Goal: Task Accomplishment & Management: Use online tool/utility

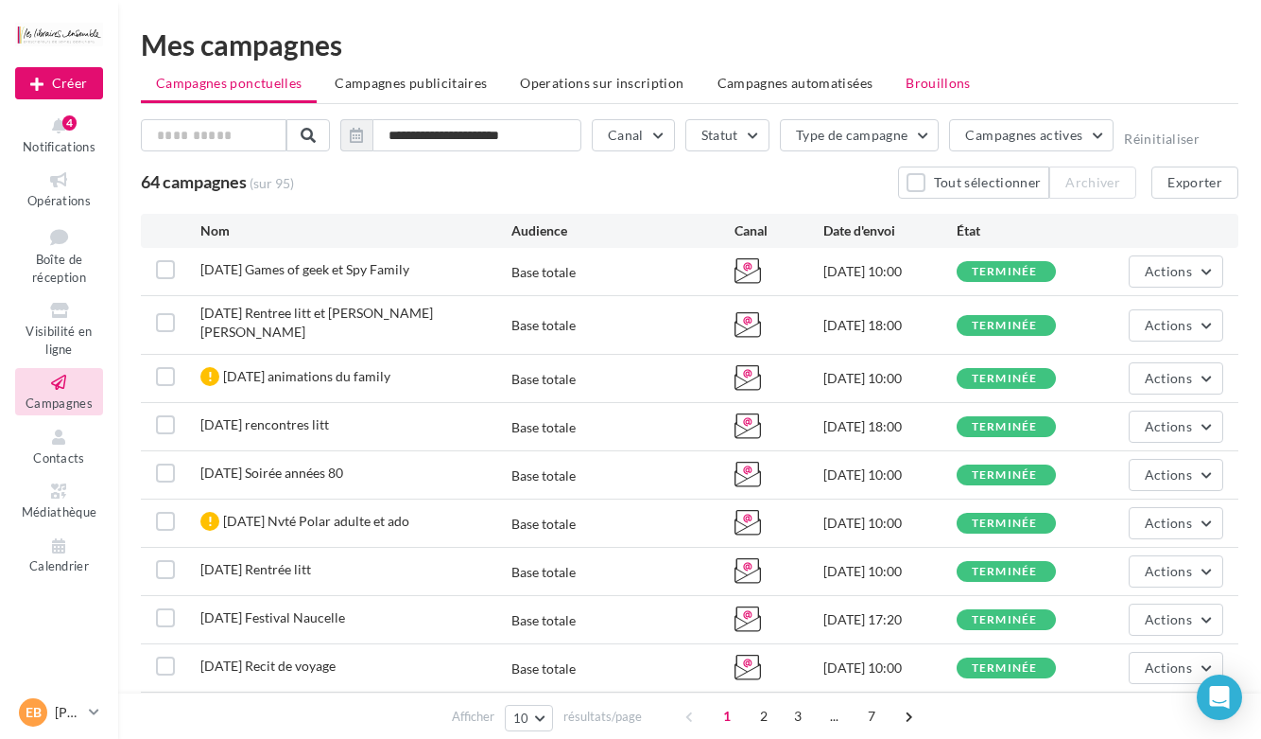
click at [932, 78] on span "Brouillons" at bounding box center [938, 83] width 65 height 16
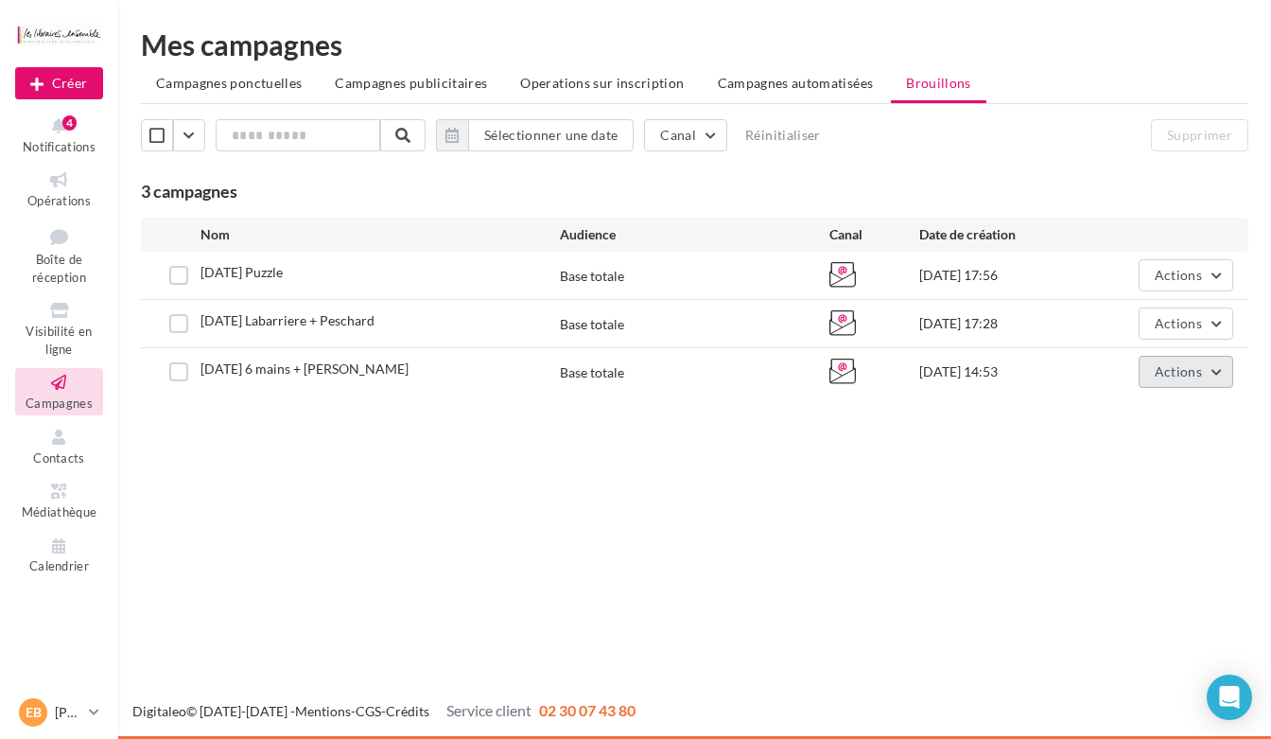
click at [1182, 368] on span "Actions" at bounding box center [1178, 371] width 47 height 16
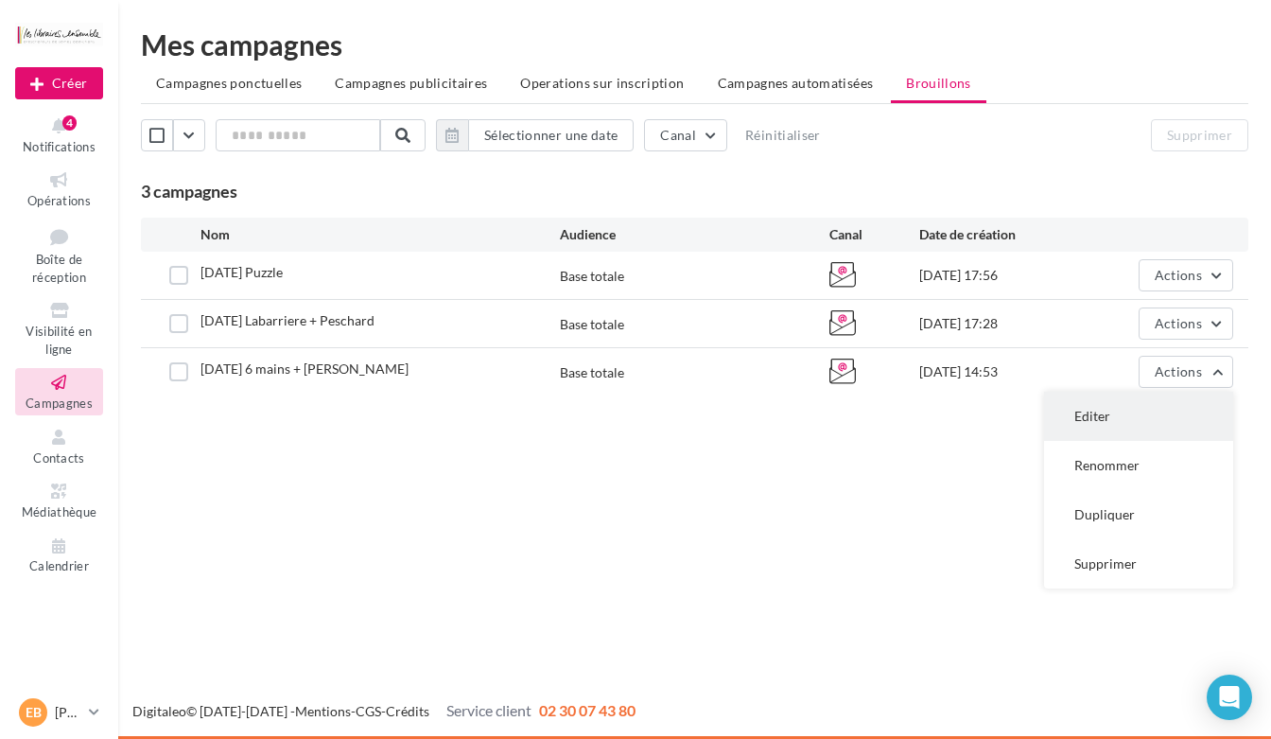
click at [1093, 408] on button "Editer" at bounding box center [1138, 415] width 189 height 49
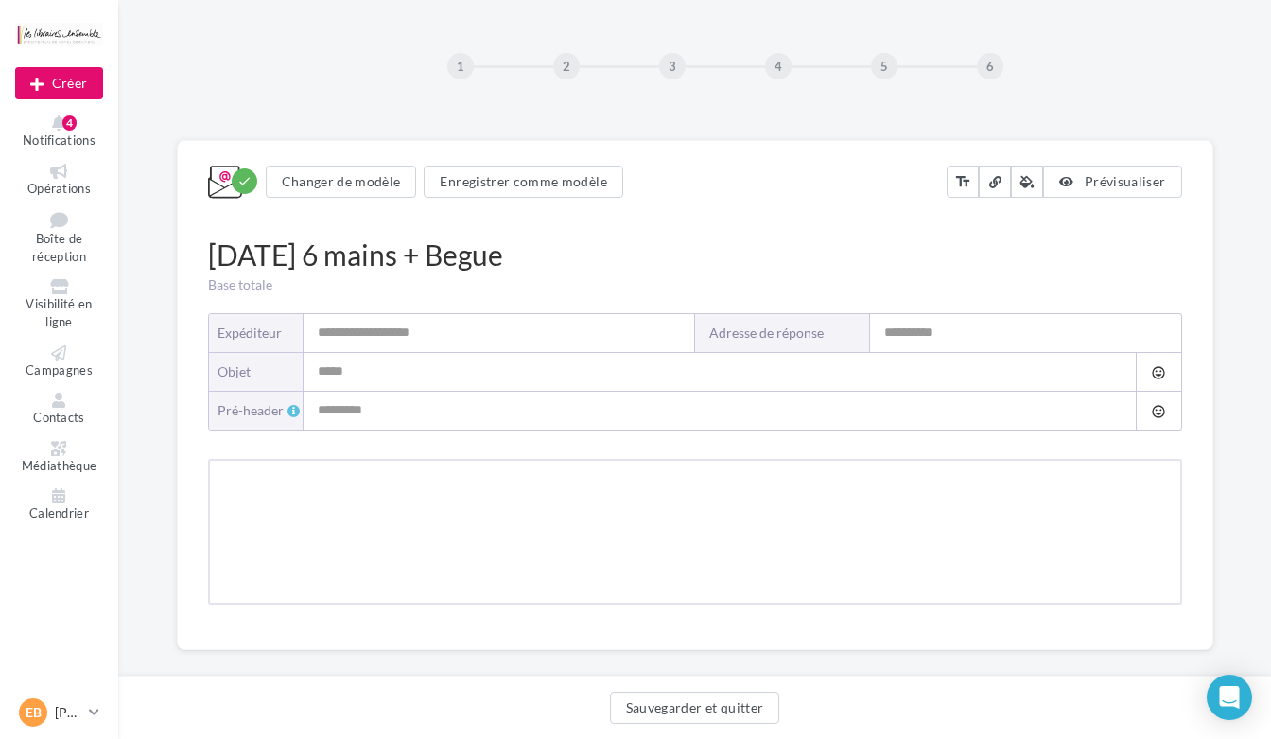
type input "**********"
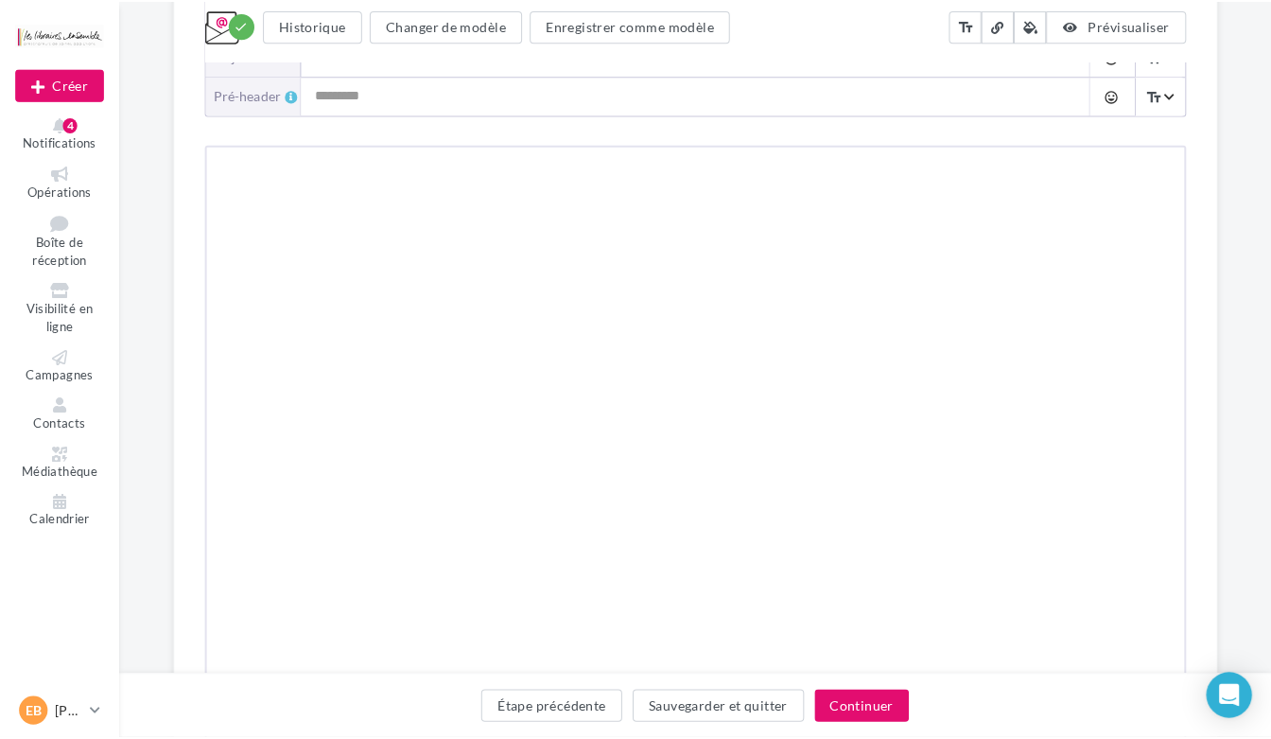
scroll to position [429, 0]
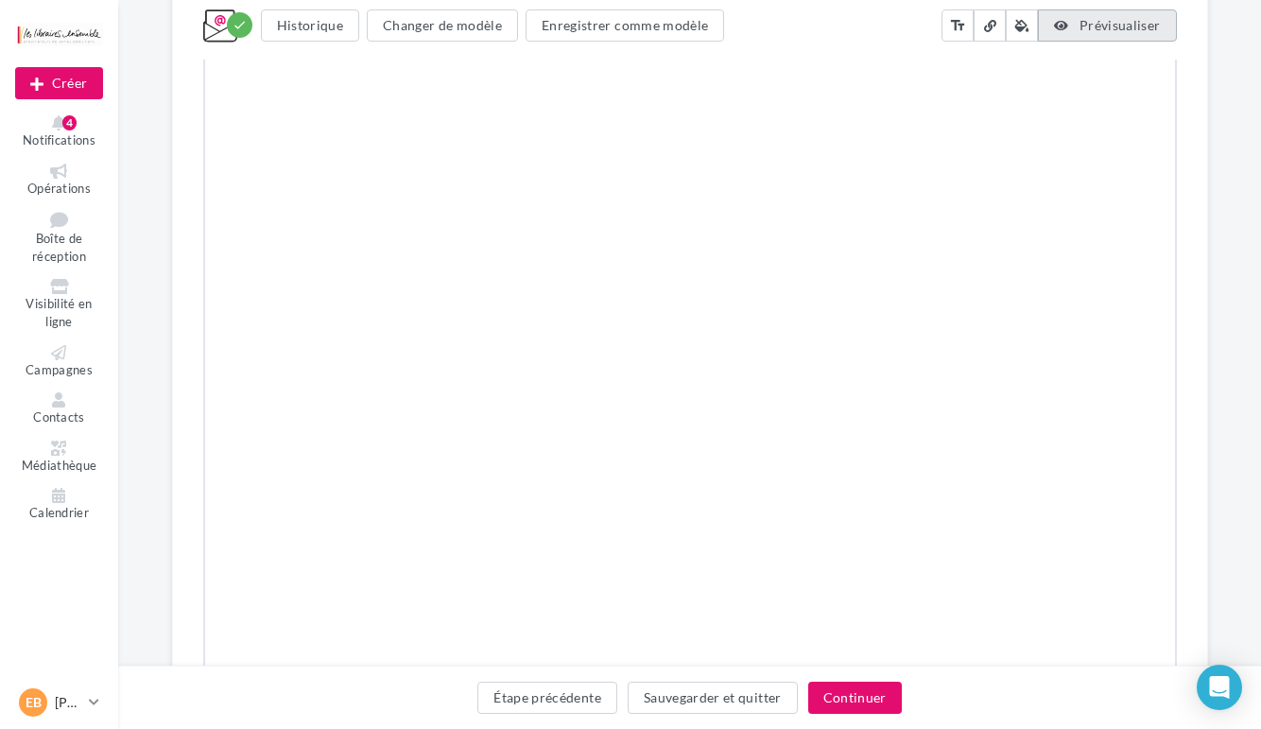
click at [1144, 24] on span "Prévisualiser" at bounding box center [1120, 25] width 81 height 16
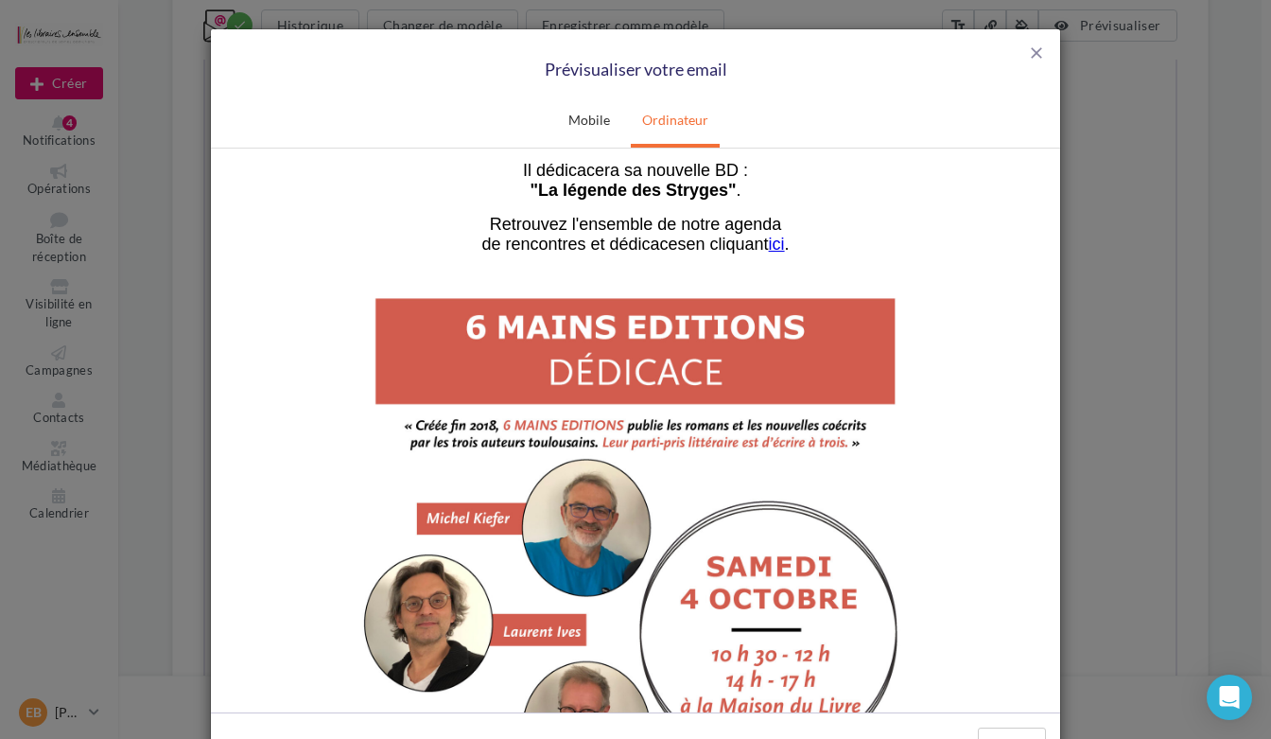
scroll to position [473, 0]
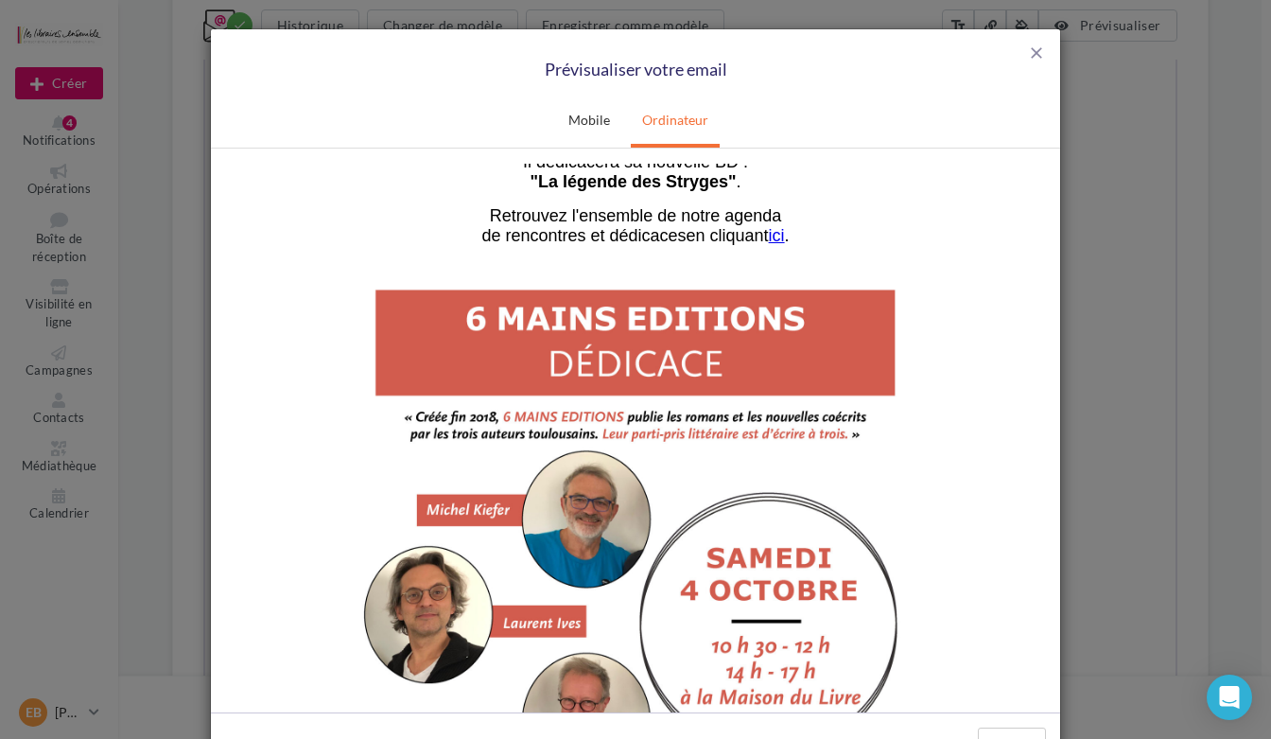
click at [357, 277] on img at bounding box center [635, 670] width 567 height 802
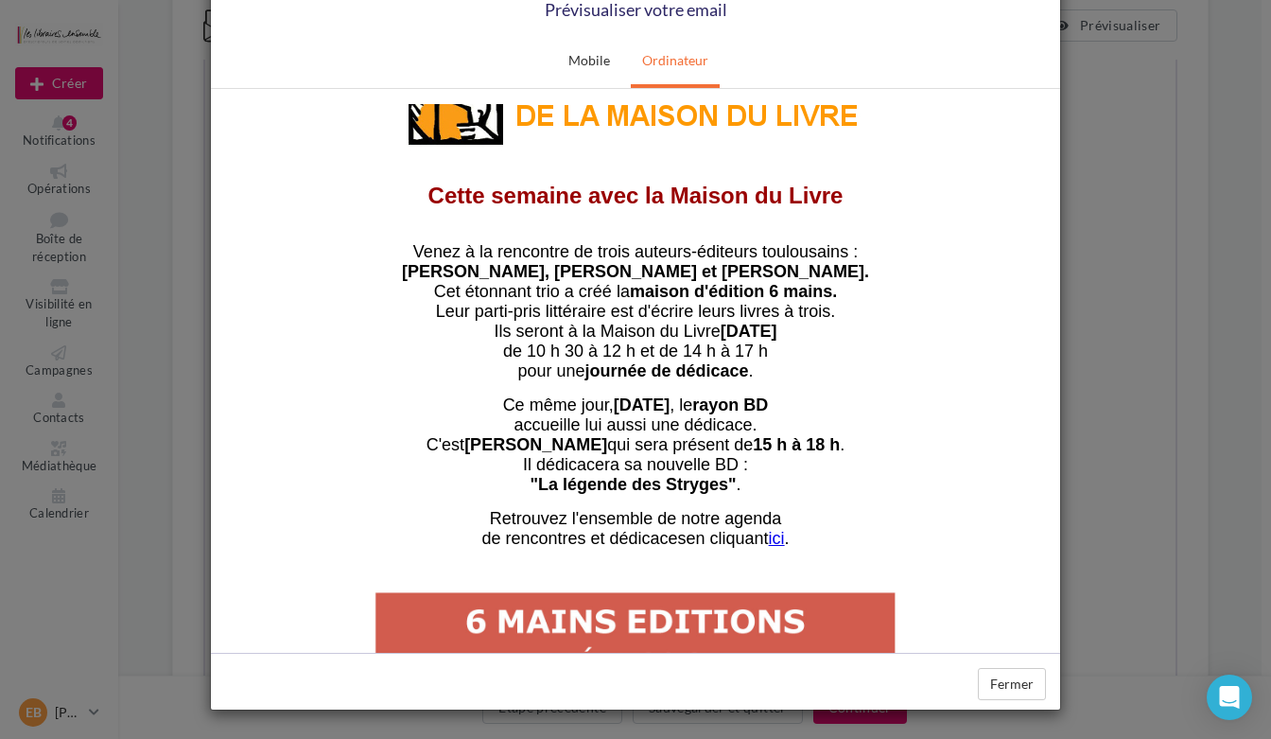
scroll to position [284, 0]
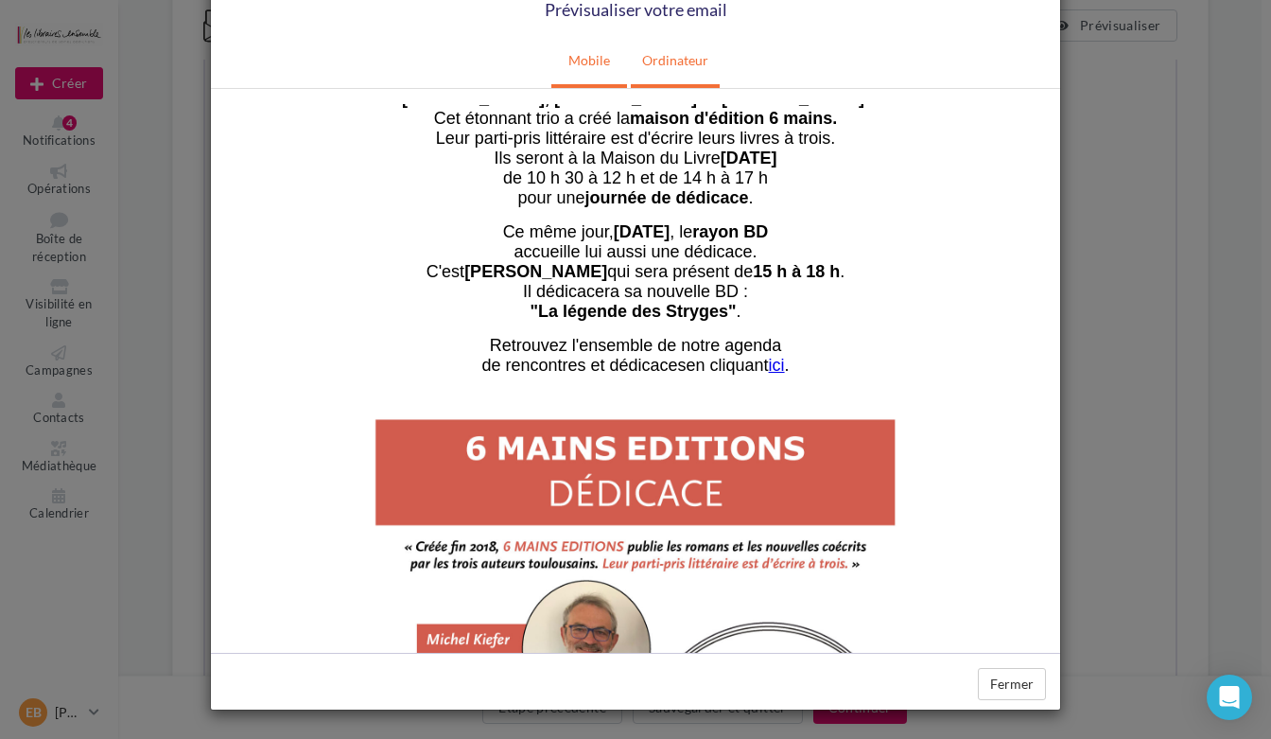
click at [584, 56] on link "Mobile" at bounding box center [589, 60] width 64 height 47
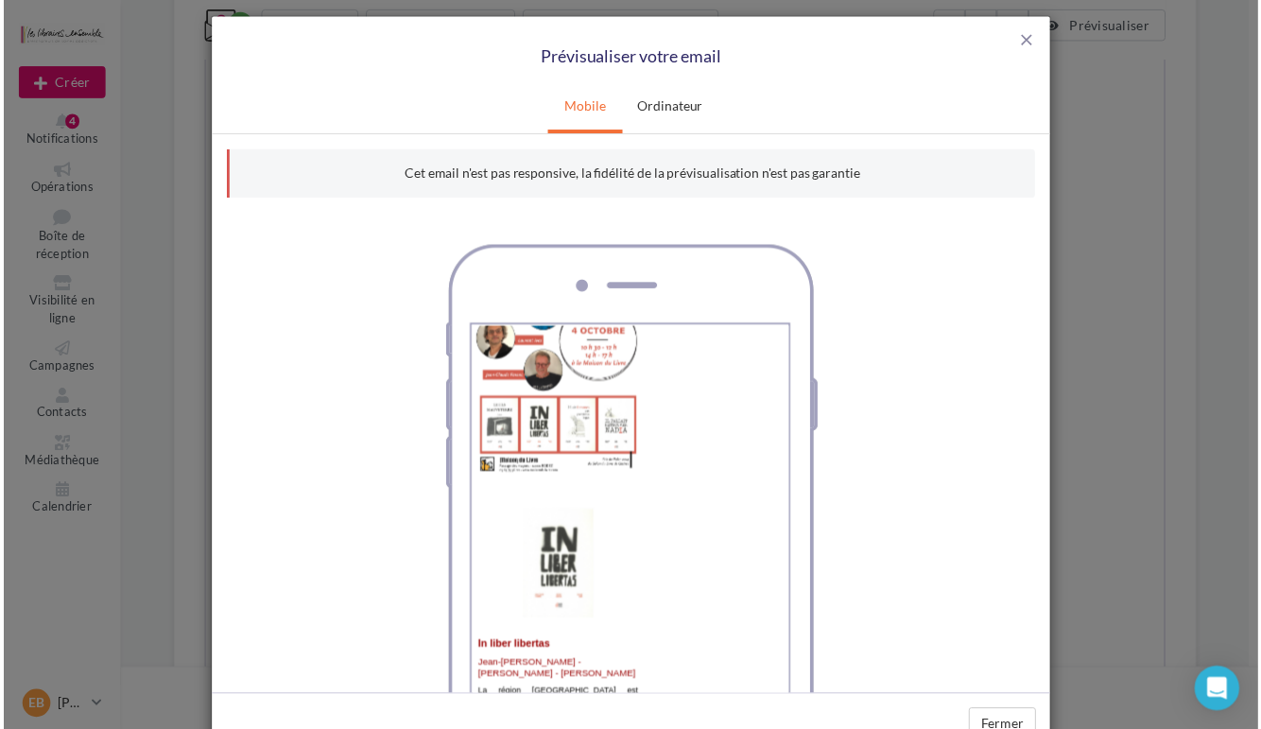
scroll to position [0, 0]
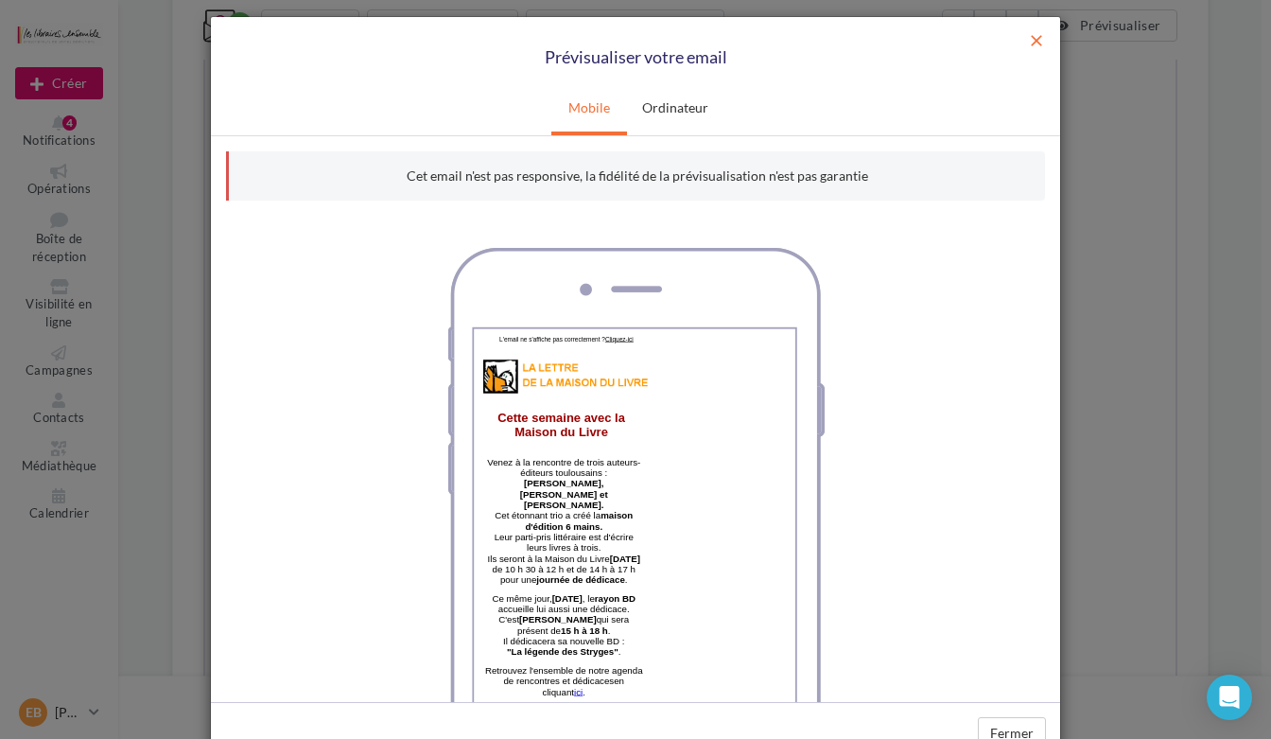
click at [1031, 39] on span "close" at bounding box center [1036, 40] width 19 height 19
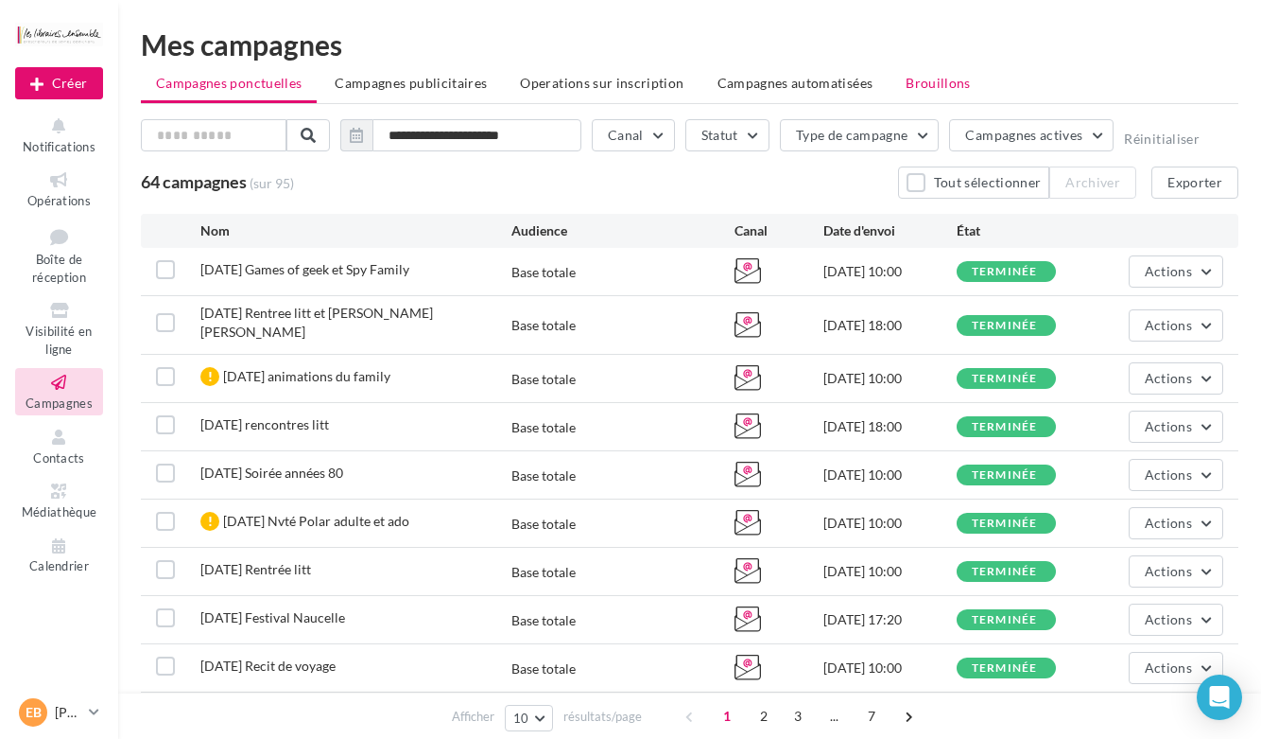
click at [944, 78] on span "Brouillons" at bounding box center [938, 83] width 65 height 16
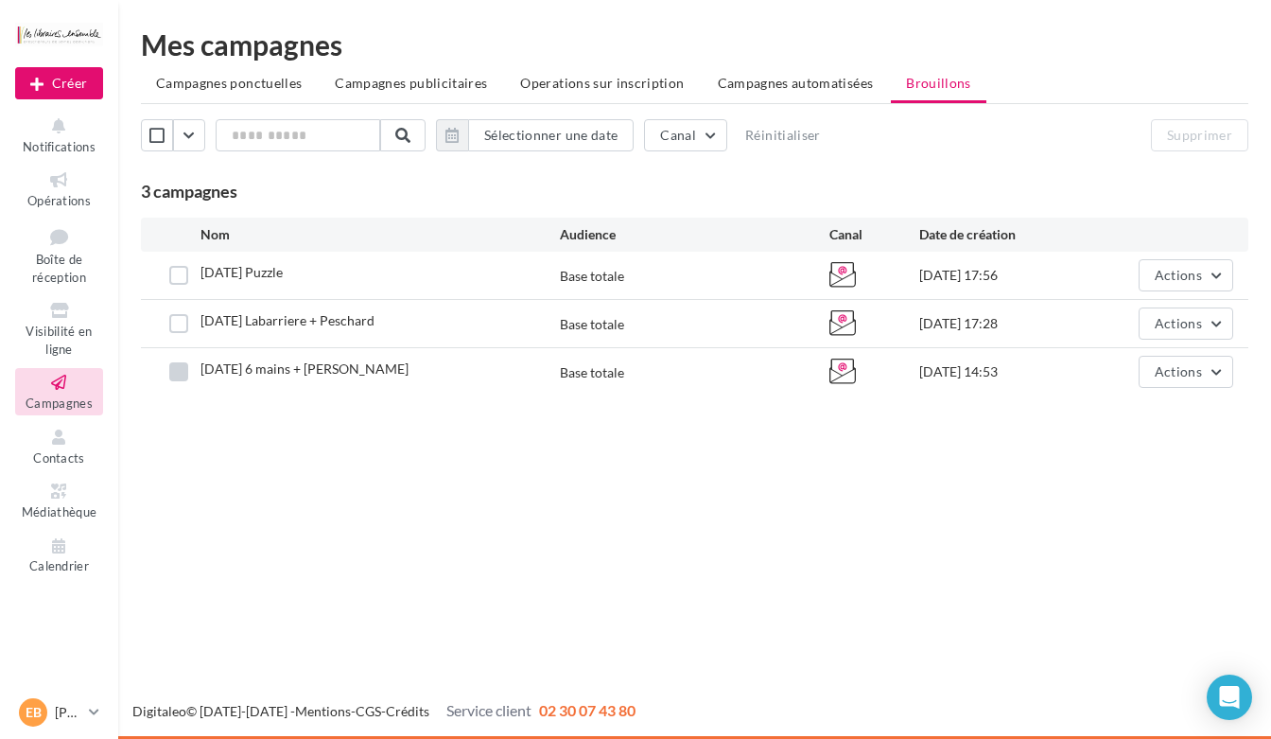
click at [178, 372] on label at bounding box center [178, 371] width 19 height 19
click at [1183, 374] on span "Actions" at bounding box center [1178, 371] width 47 height 16
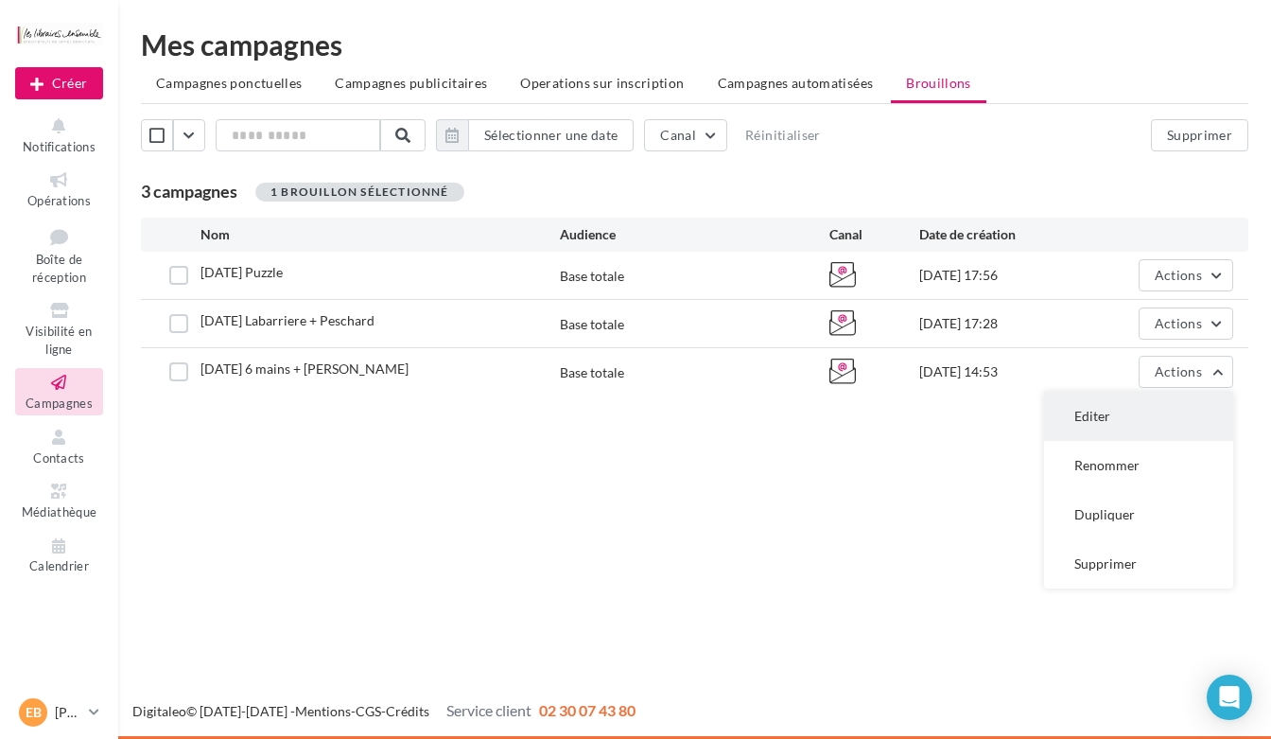
click at [1119, 412] on button "Editer" at bounding box center [1138, 415] width 189 height 49
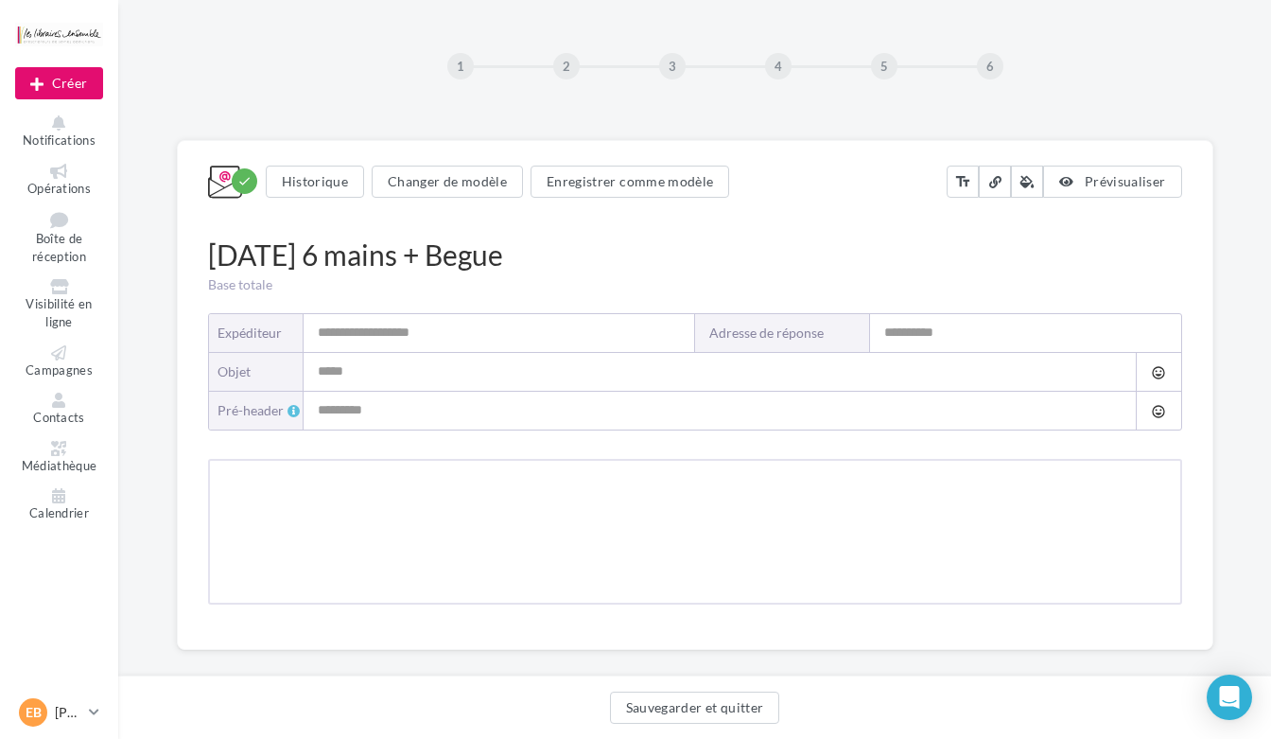
type input "**********"
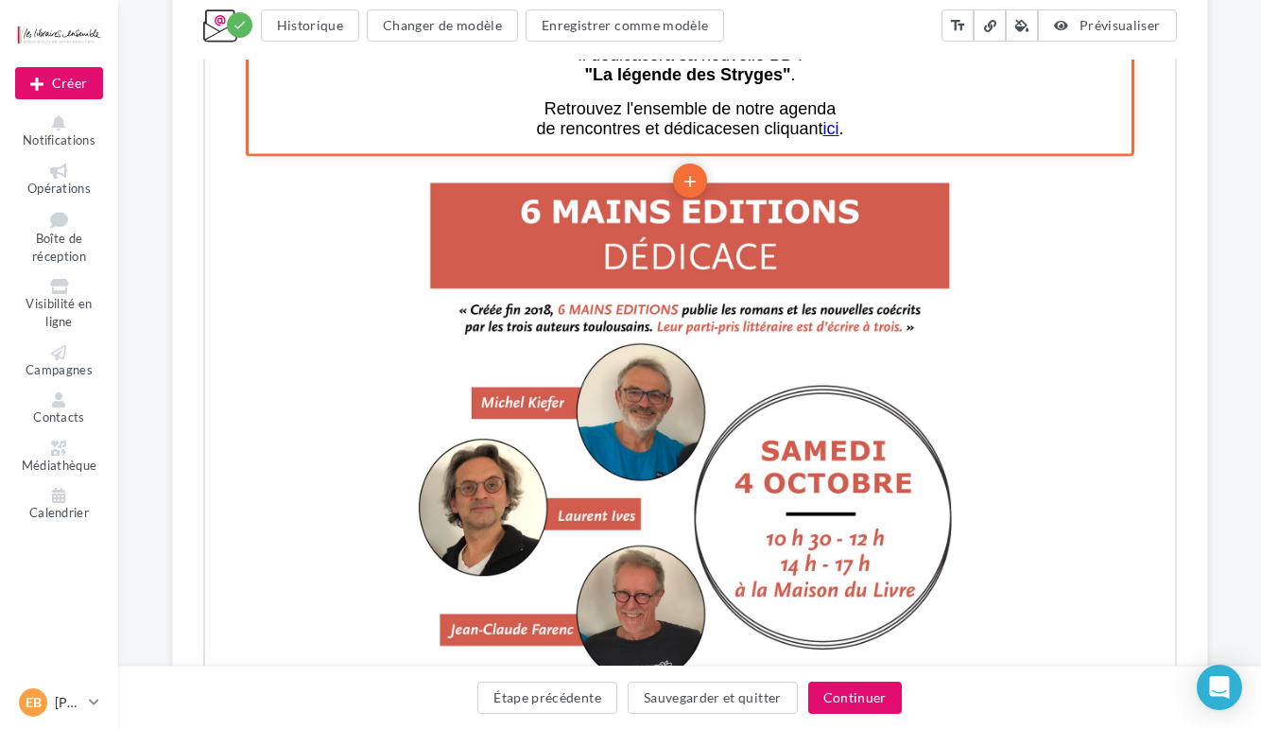
scroll to position [902, 0]
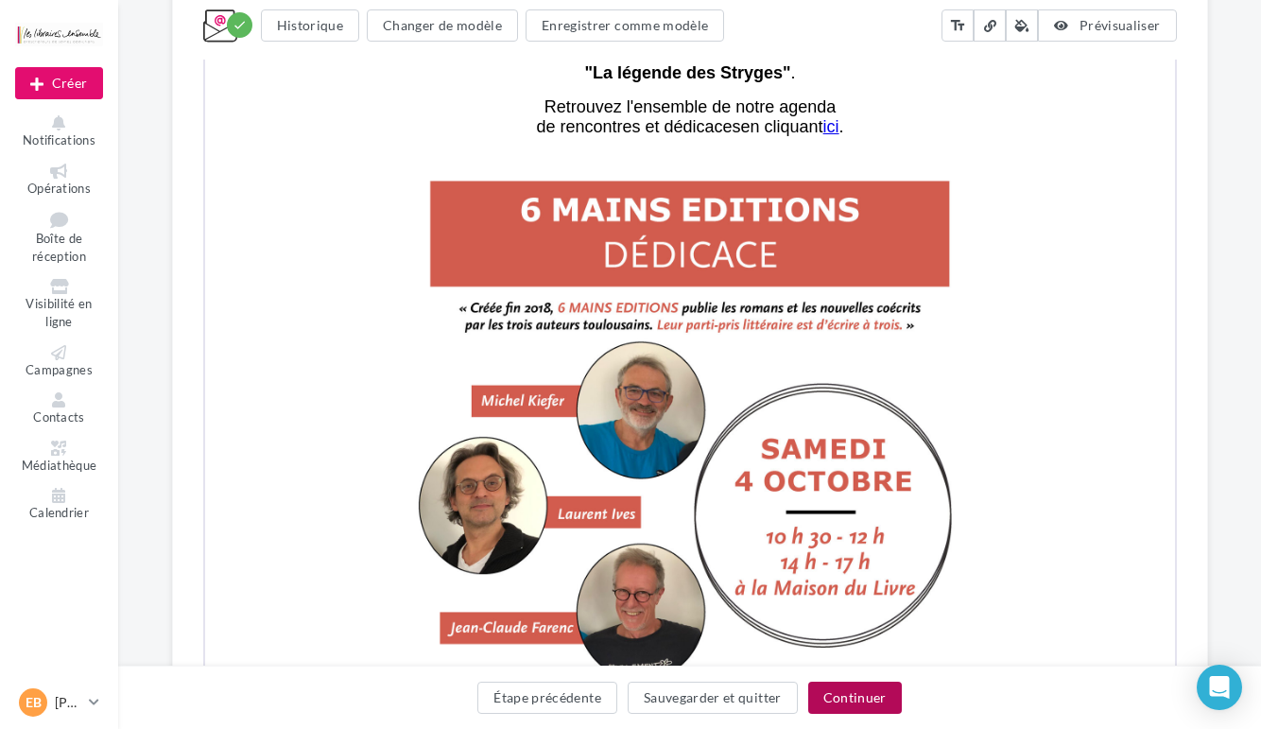
click at [843, 697] on button "Continuer" at bounding box center [855, 698] width 94 height 32
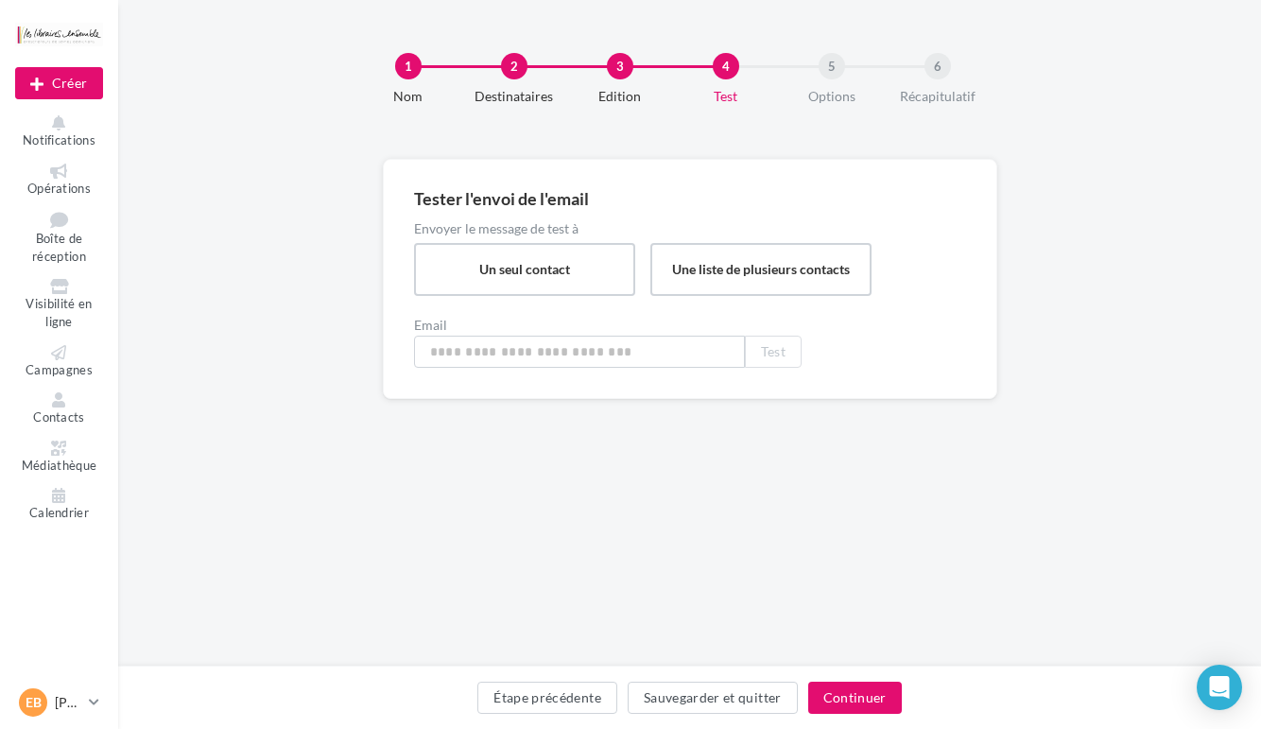
type input "**********"
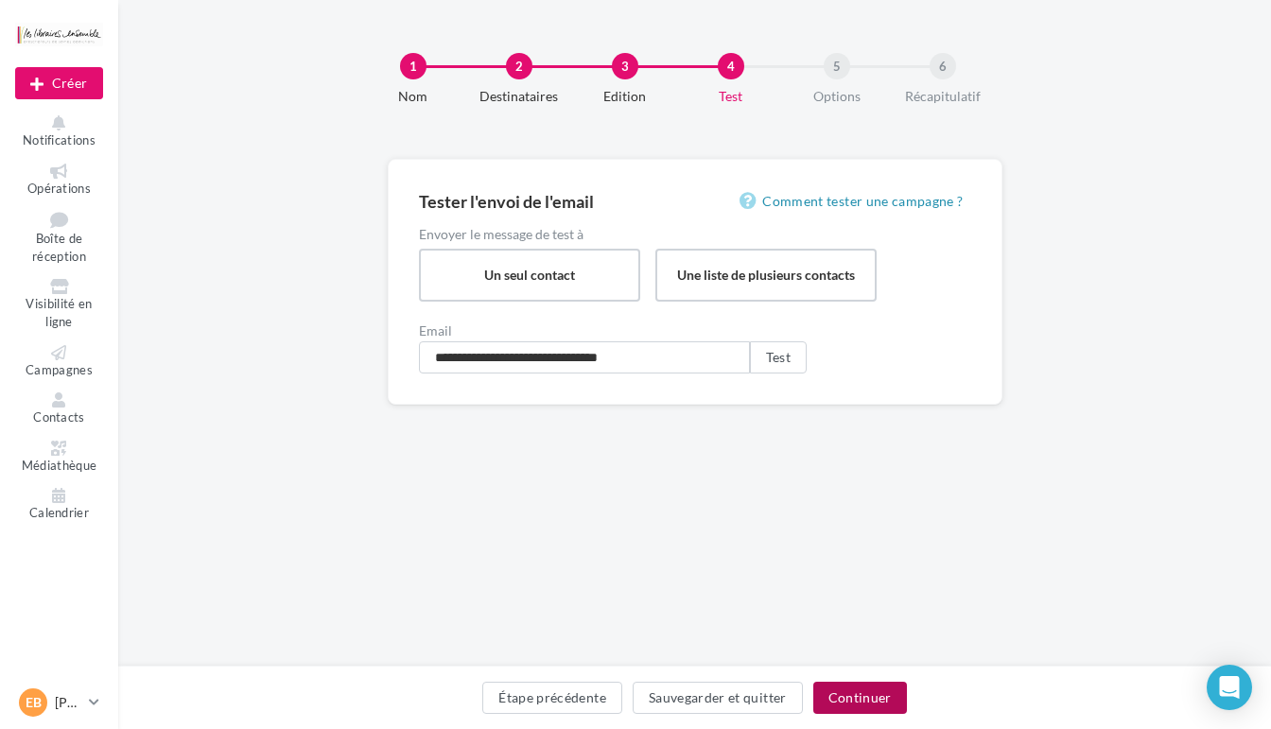
click at [851, 699] on button "Continuer" at bounding box center [860, 698] width 94 height 32
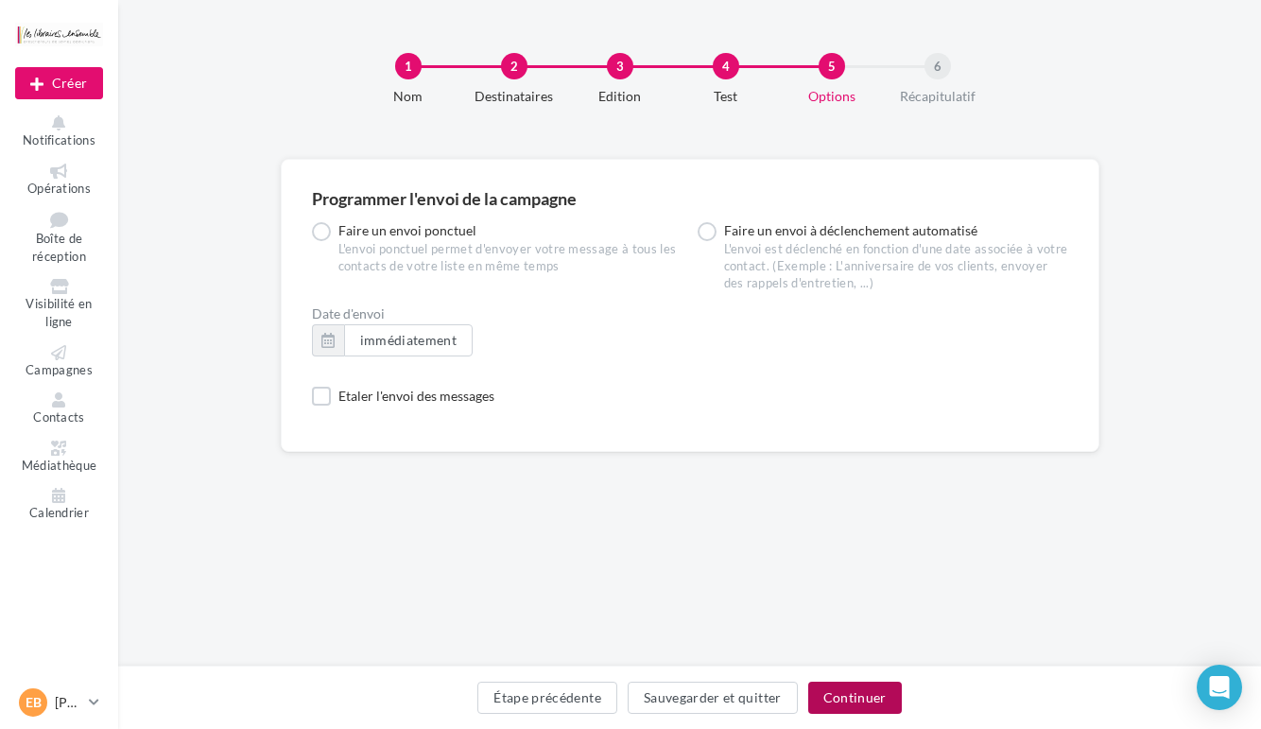
click at [844, 695] on button "Continuer" at bounding box center [855, 698] width 94 height 32
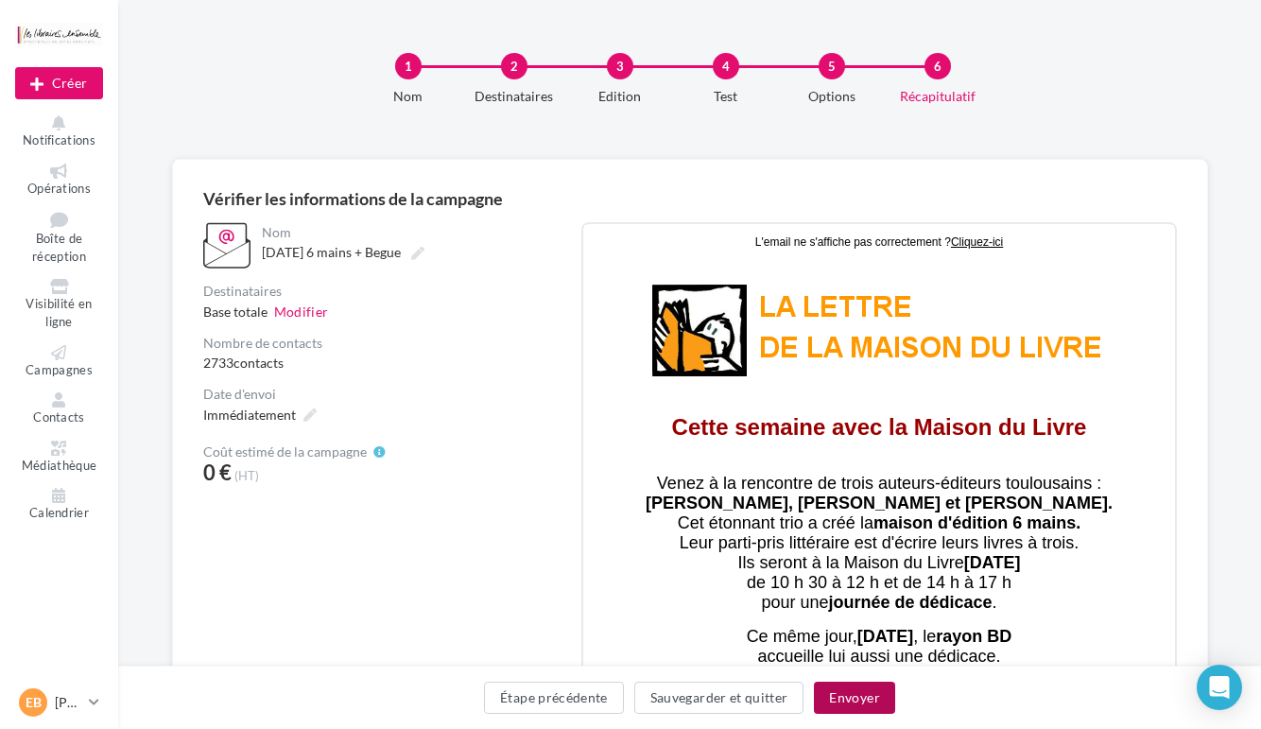
click at [861, 700] on button "Envoyer" at bounding box center [854, 698] width 80 height 32
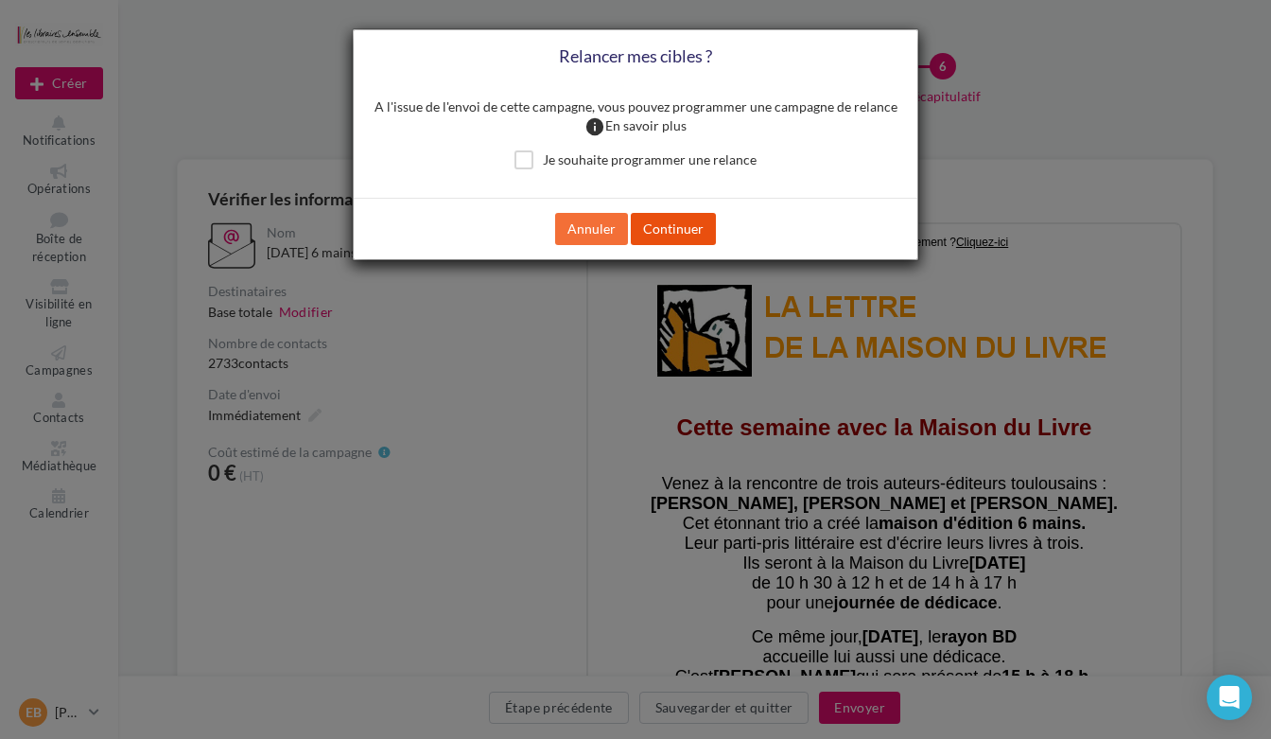
click at [664, 232] on button "Continuer" at bounding box center [673, 229] width 85 height 32
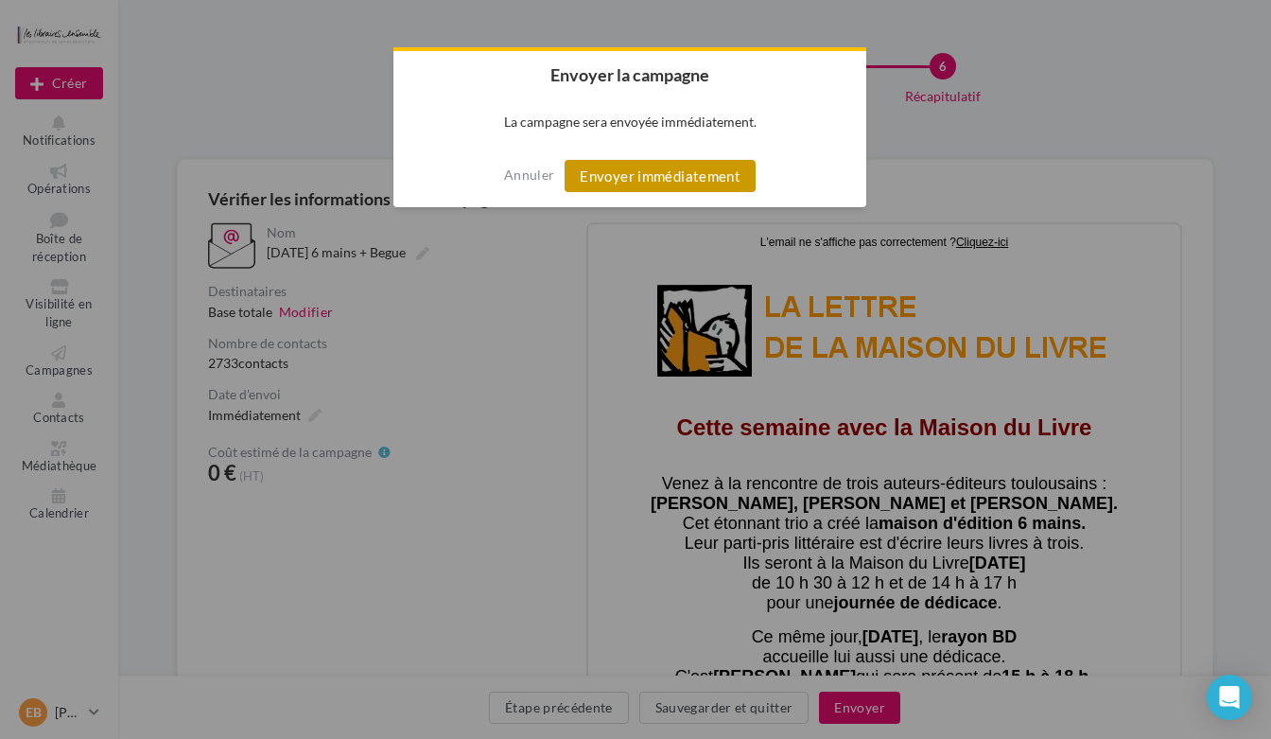
click at [669, 178] on button "Envoyer immédiatement" at bounding box center [660, 176] width 191 height 32
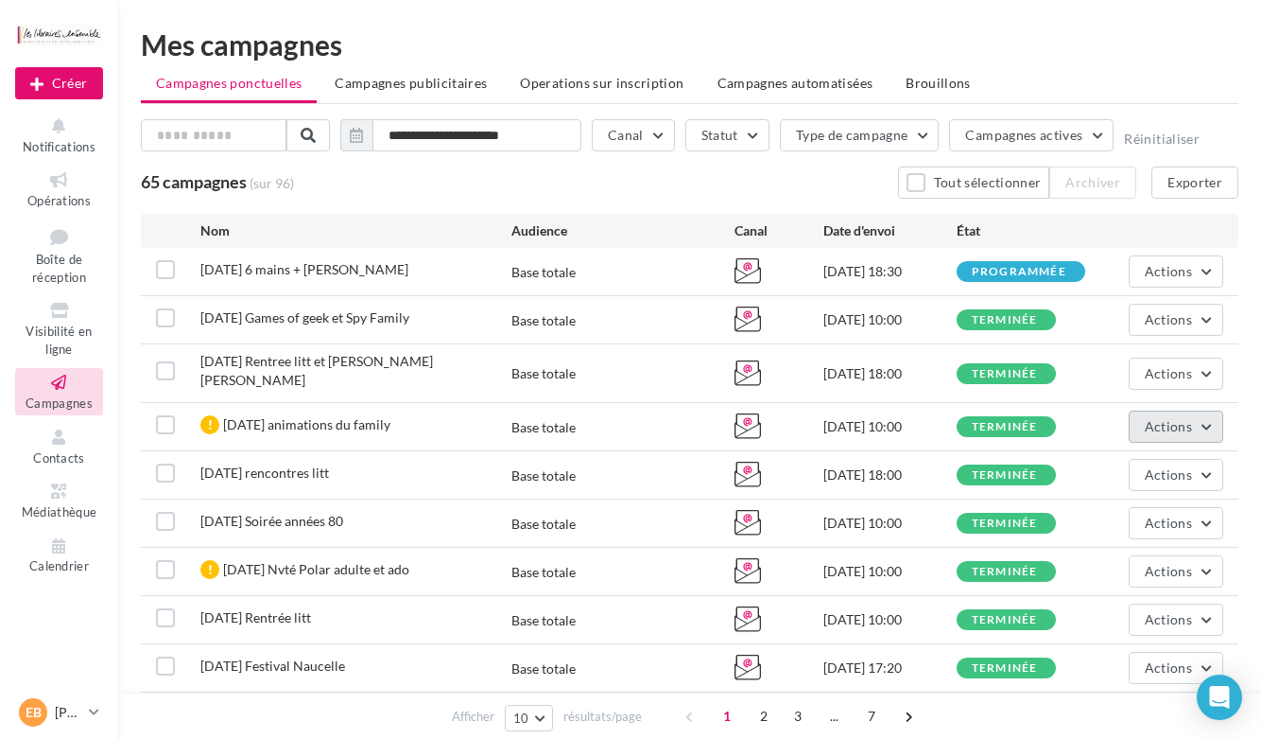
click at [1208, 413] on button "Actions" at bounding box center [1176, 426] width 95 height 32
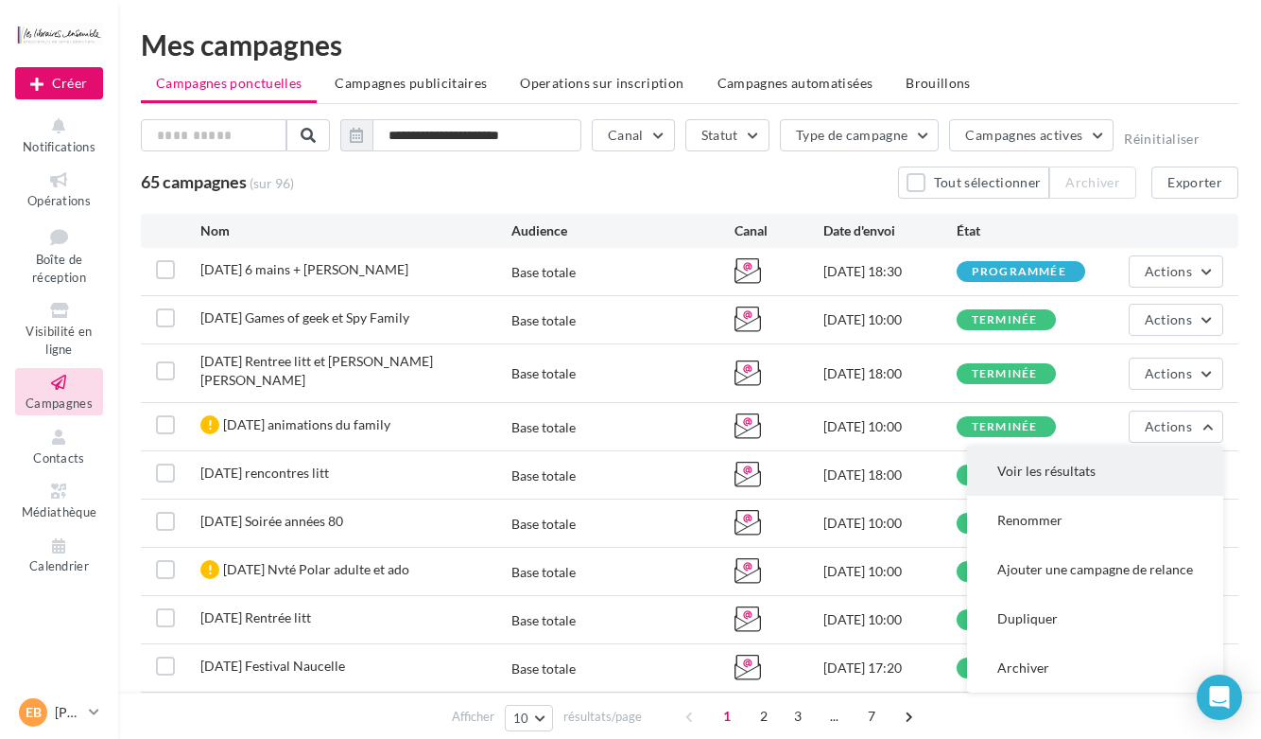
click at [1030, 452] on button "Voir les résultats" at bounding box center [1095, 470] width 256 height 49
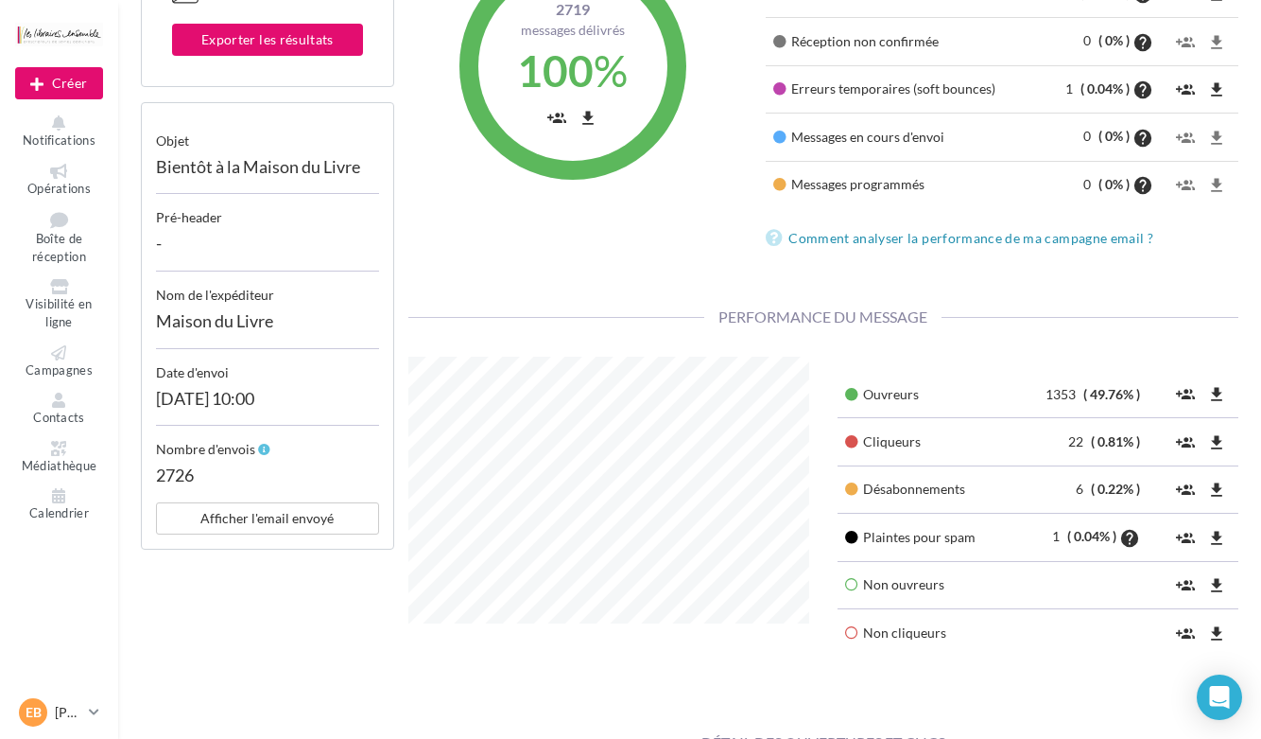
scroll to position [378, 0]
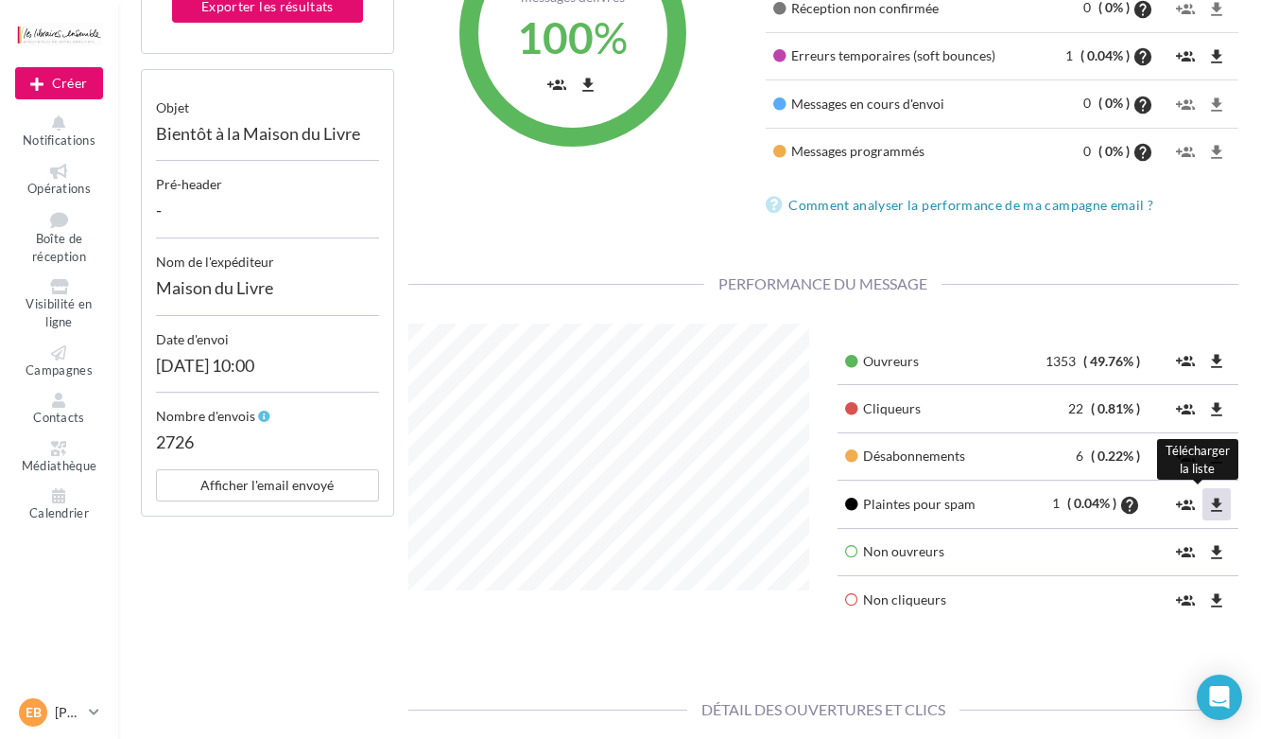
click at [1219, 502] on icon "file_download" at bounding box center [1217, 504] width 19 height 19
click at [56, 405] on icon at bounding box center [59, 399] width 77 height 15
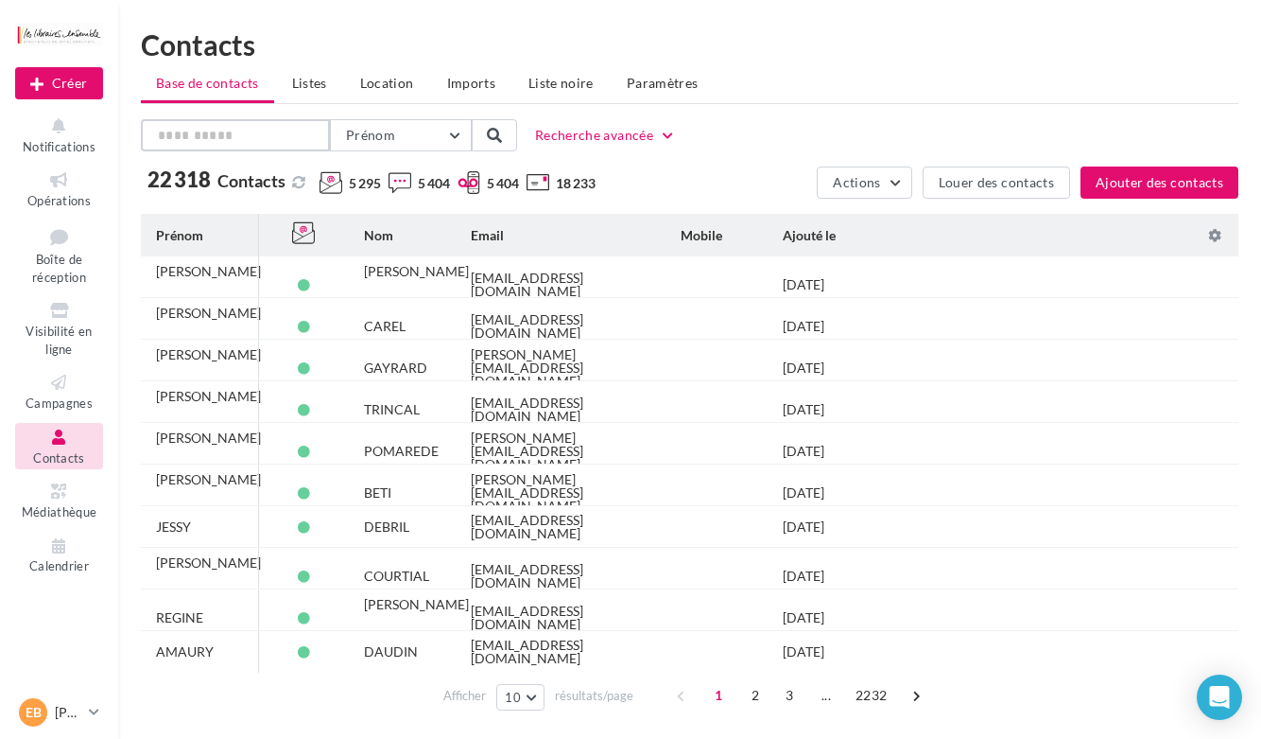
click at [194, 135] on input "text" at bounding box center [235, 135] width 189 height 32
type input "********"
click at [404, 129] on button "Prénom" at bounding box center [401, 135] width 142 height 32
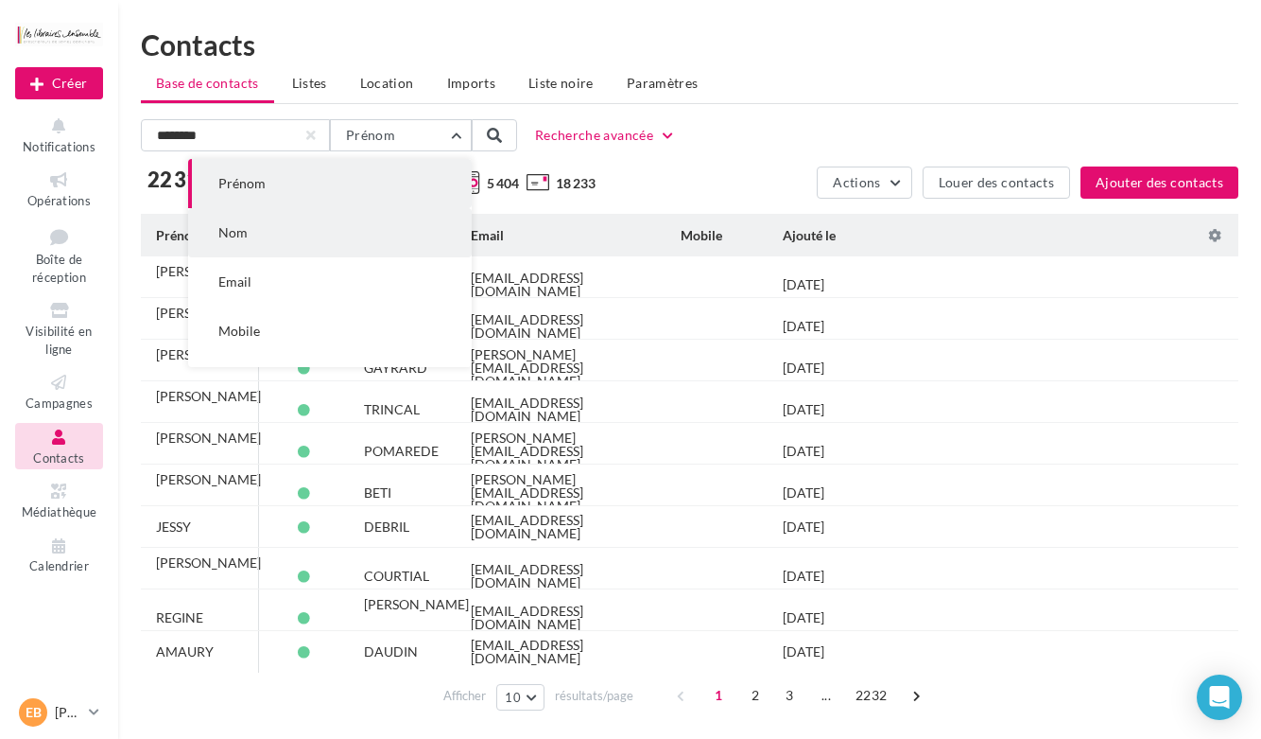
click at [222, 232] on span "Nom" at bounding box center [232, 232] width 29 height 16
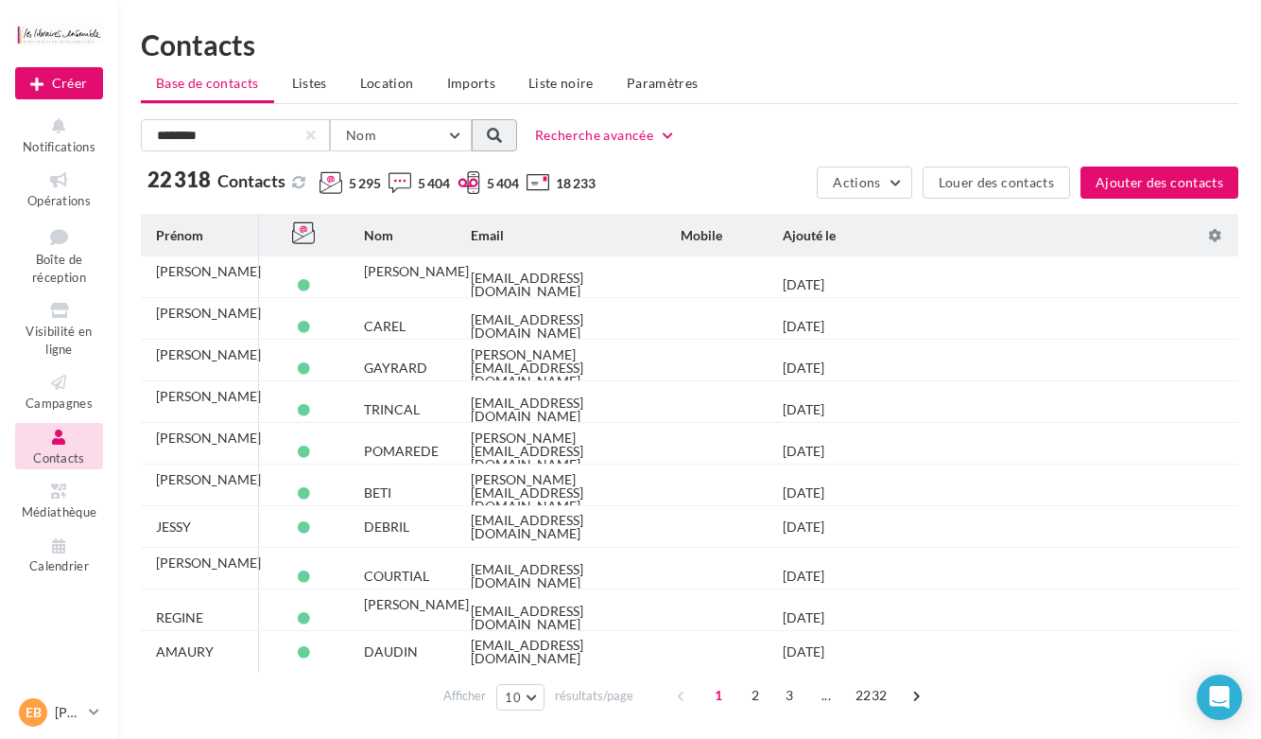
click at [492, 139] on span at bounding box center [494, 135] width 15 height 15
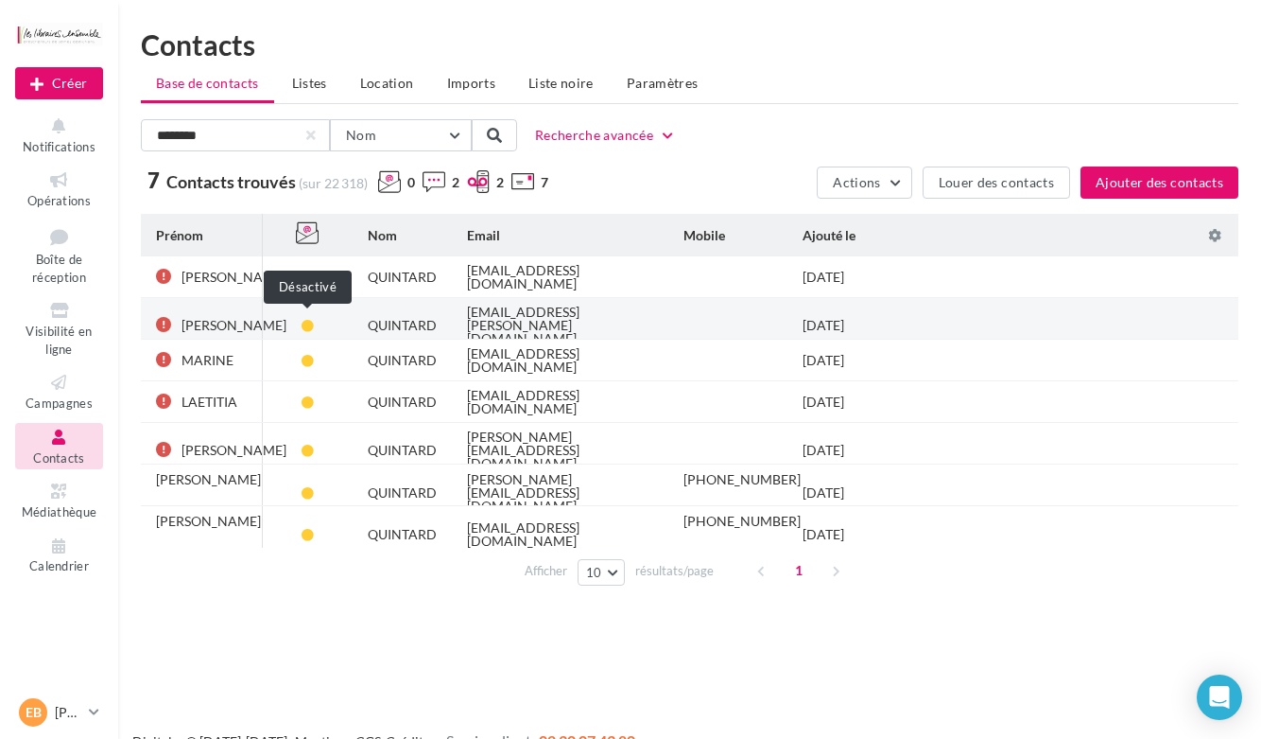
click at [308, 320] on span at bounding box center [308, 326] width 12 height 12
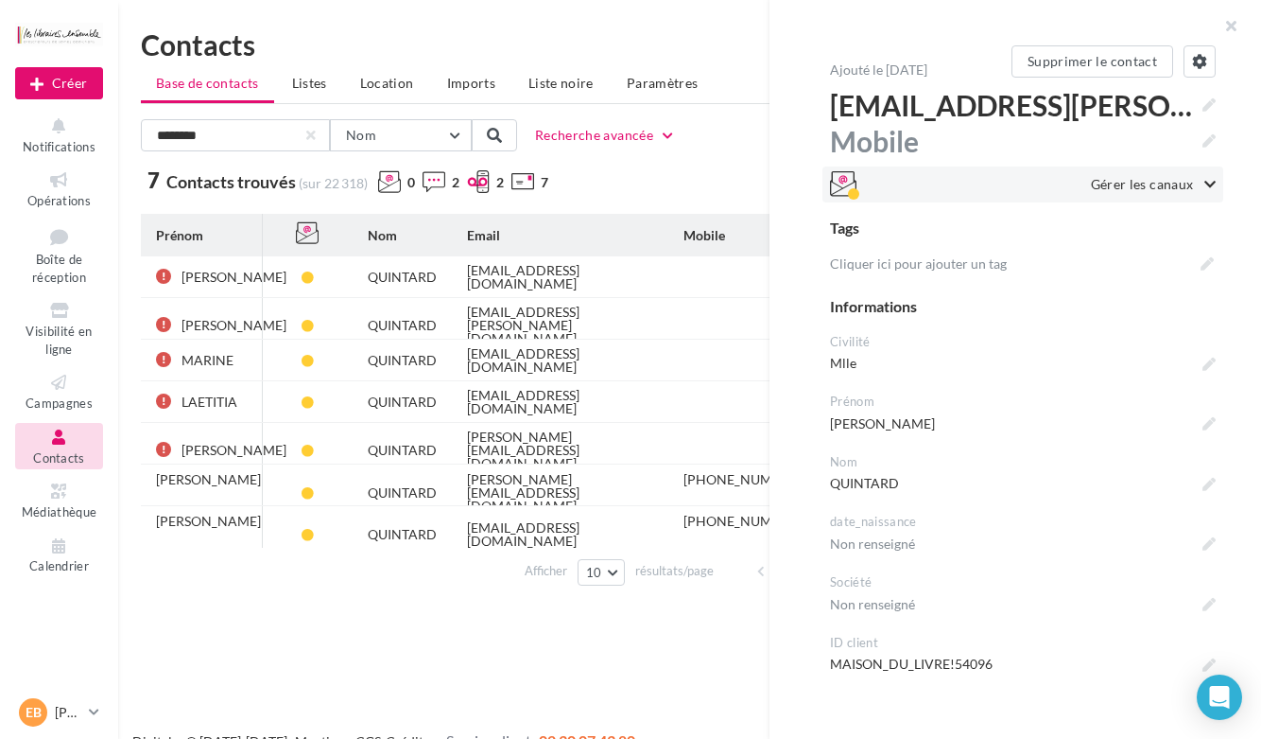
click at [1205, 179] on icon at bounding box center [1210, 184] width 11 height 13
